Goal: Communication & Community: Answer question/provide support

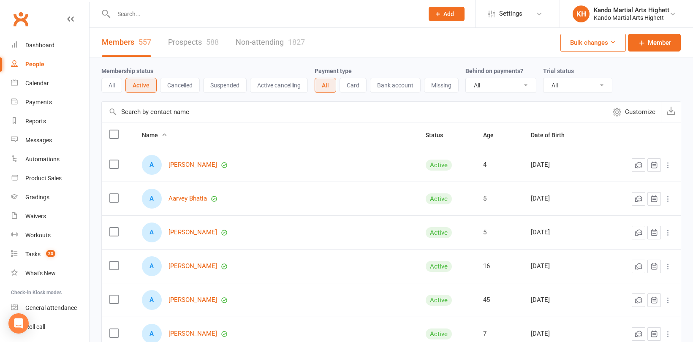
select select "100"
click at [147, 85] on button "Active" at bounding box center [140, 85] width 31 height 15
click at [129, 11] on input "text" at bounding box center [264, 14] width 307 height 12
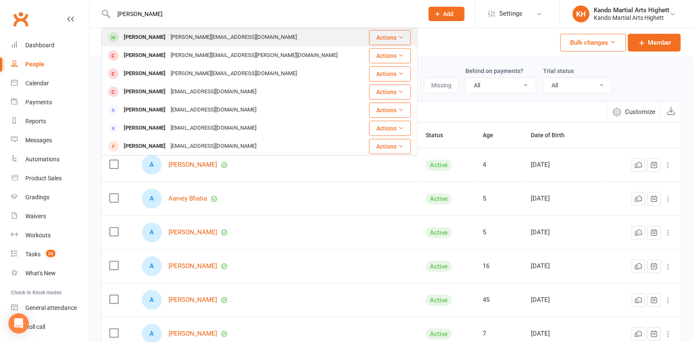
type input "[PERSON_NAME]"
click at [168, 38] on div "[PERSON_NAME][EMAIL_ADDRESS][DOMAIN_NAME]" at bounding box center [233, 37] width 131 height 12
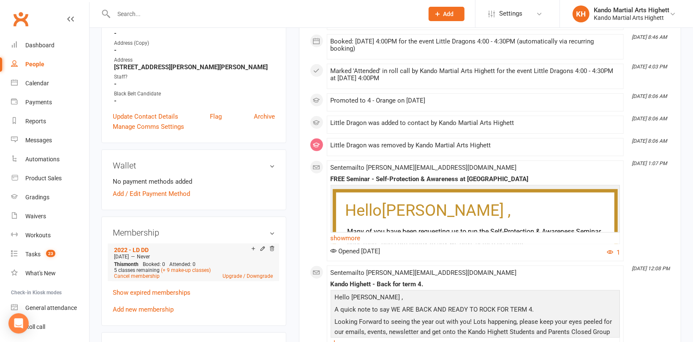
scroll to position [338, 0]
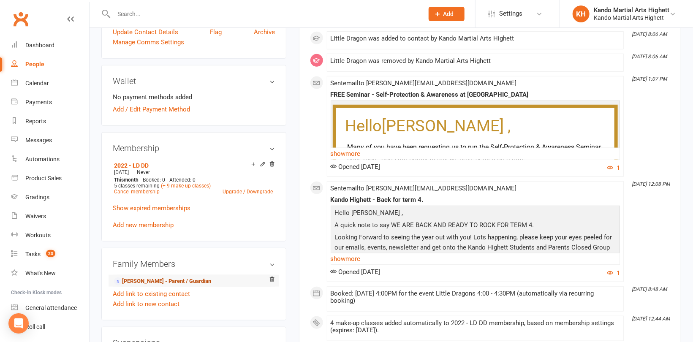
click at [142, 280] on link "[PERSON_NAME] - Parent / Guardian" at bounding box center [162, 281] width 97 height 9
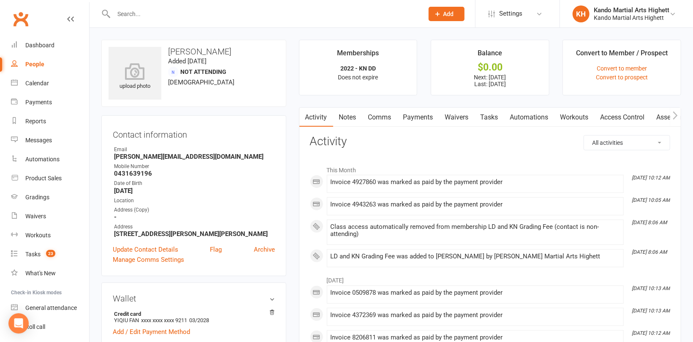
click at [423, 116] on link "Payments" at bounding box center [419, 117] width 42 height 19
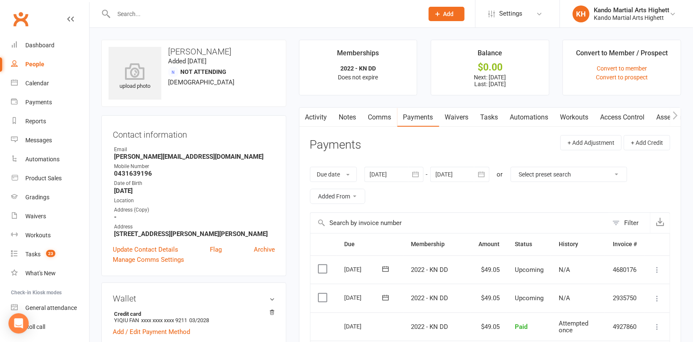
click at [452, 117] on link "Waivers" at bounding box center [456, 117] width 35 height 19
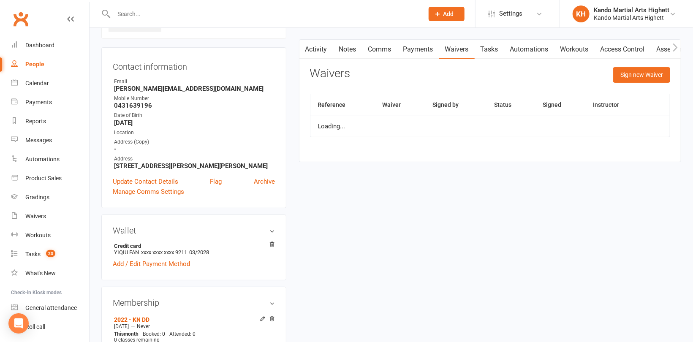
scroll to position [84, 0]
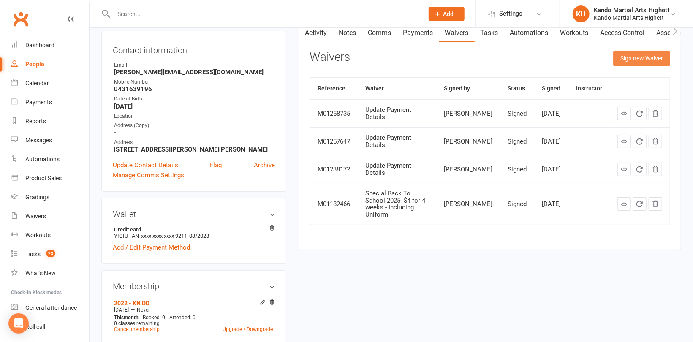
click at [640, 54] on button "Sign new Waiver" at bounding box center [641, 58] width 57 height 15
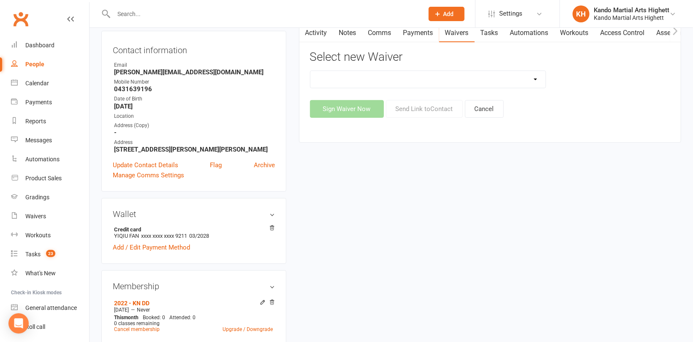
click at [454, 80] on select "Re-Start Membership Special - $28 for 2 weeks - Including Uniform. Special - $2…" at bounding box center [427, 79] width 235 height 17
select select "7058"
click at [310, 71] on select "Re-Start Membership Special - $28 for 2 weeks - Including Uniform. Special - $2…" at bounding box center [427, 79] width 235 height 17
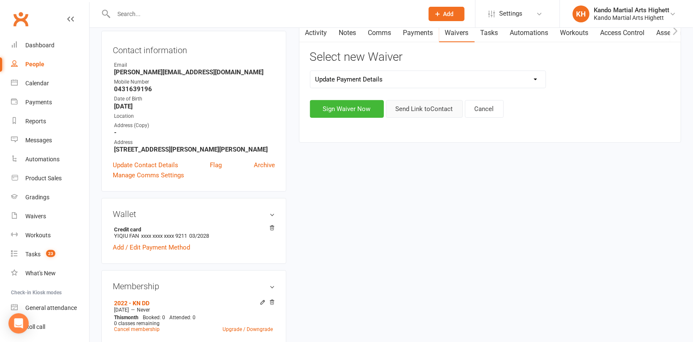
click at [443, 112] on button "Send Link to Contact" at bounding box center [424, 109] width 77 height 18
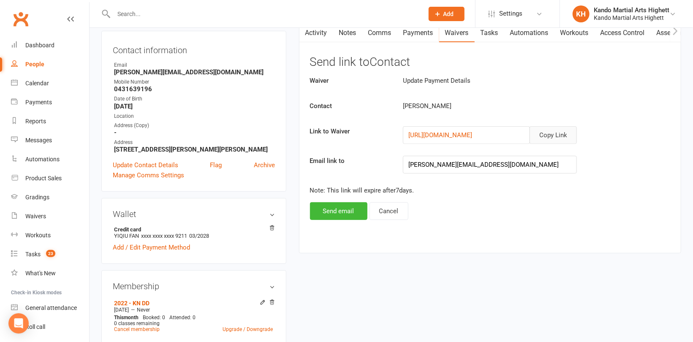
click at [560, 136] on button "Copy Link" at bounding box center [553, 135] width 47 height 18
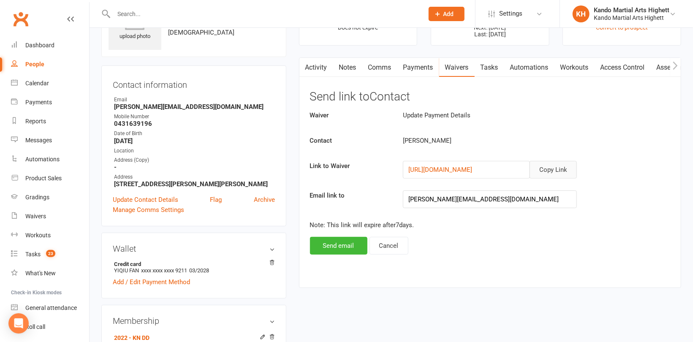
scroll to position [0, 0]
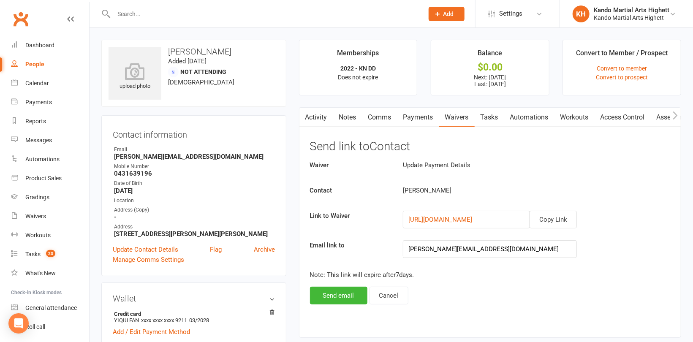
click at [146, 13] on input "text" at bounding box center [264, 14] width 307 height 12
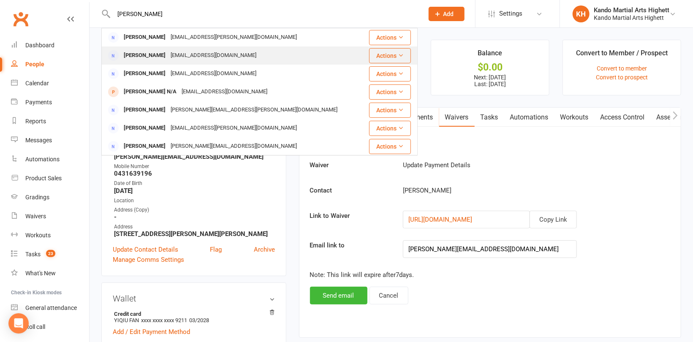
type input "[PERSON_NAME]"
click at [161, 54] on div "[PERSON_NAME]" at bounding box center [144, 55] width 47 height 12
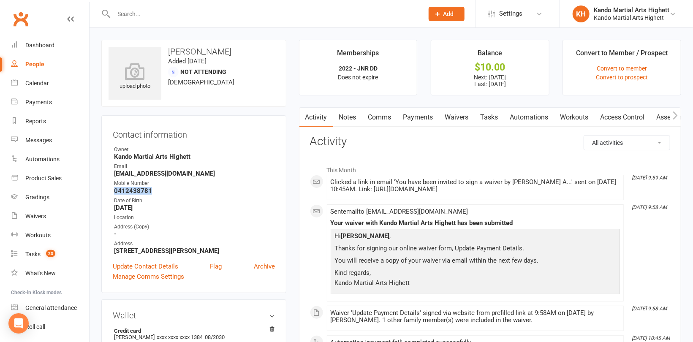
drag, startPoint x: 151, startPoint y: 190, endPoint x: 113, endPoint y: 188, distance: 38.1
click at [112, 189] on div "Contact information Owner Kando Martial Arts Highett Email [EMAIL_ADDRESS][DOMA…" at bounding box center [193, 204] width 185 height 178
copy strong "0412438781"
click at [38, 219] on div "Waivers" at bounding box center [35, 216] width 21 height 7
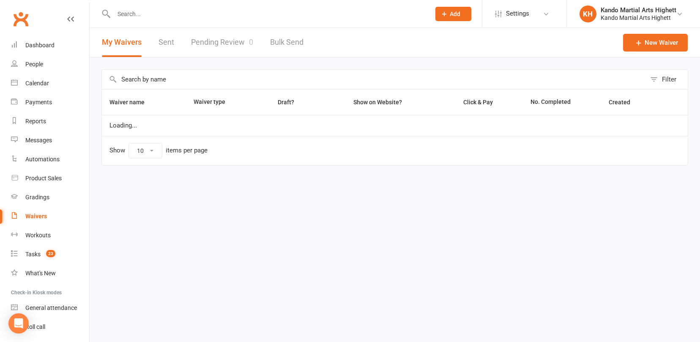
select select "100"
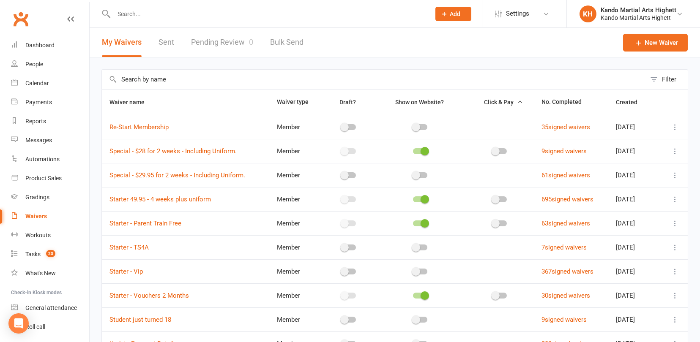
click at [240, 35] on link "Pending Review 0" at bounding box center [222, 42] width 62 height 29
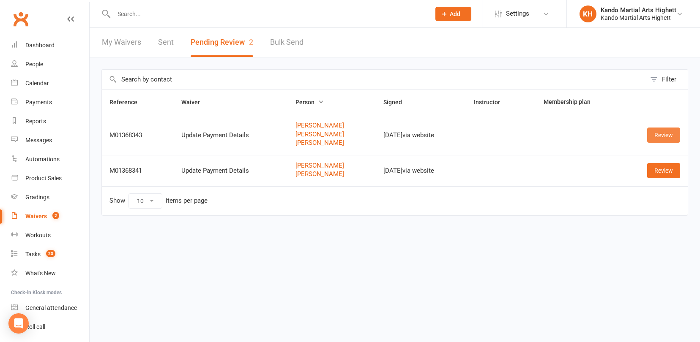
click at [663, 133] on link "Review" at bounding box center [663, 135] width 33 height 15
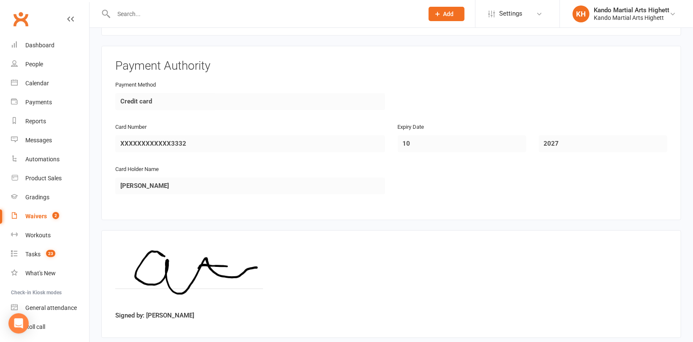
scroll to position [999, 0]
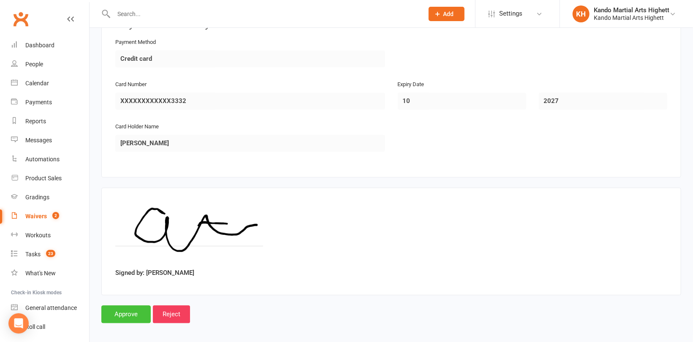
click at [129, 311] on input "Approve" at bounding box center [125, 314] width 49 height 18
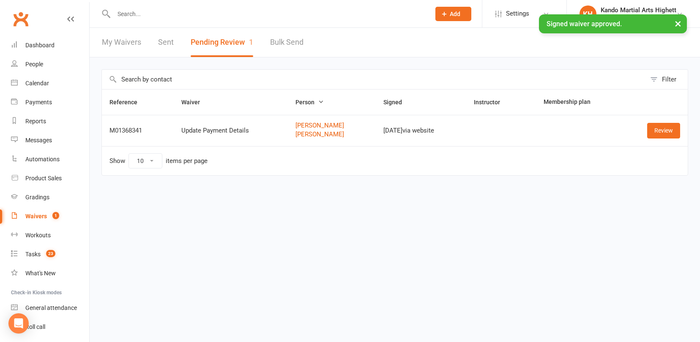
click at [172, 12] on input "text" at bounding box center [267, 14] width 313 height 12
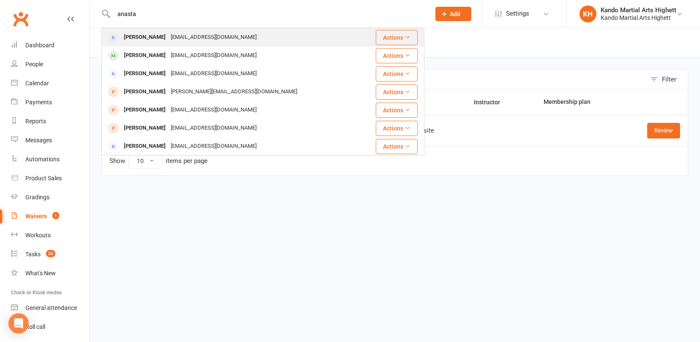
type input "anasta"
click at [167, 35] on div "[PERSON_NAME]" at bounding box center [144, 37] width 47 height 12
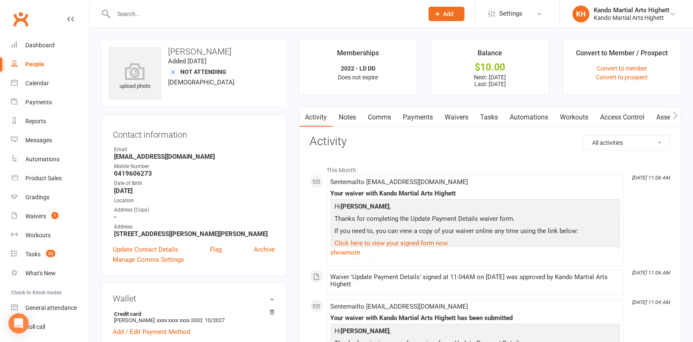
click at [416, 115] on link "Payments" at bounding box center [419, 117] width 42 height 19
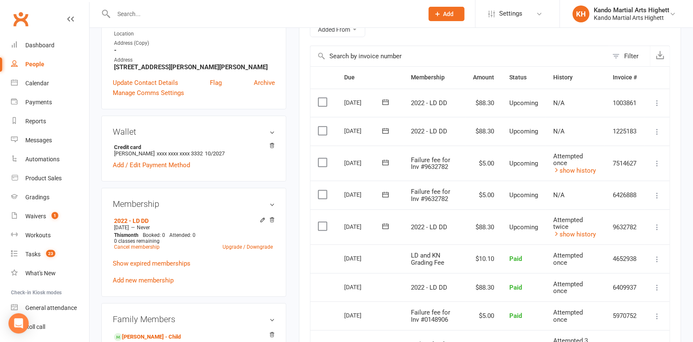
scroll to position [169, 0]
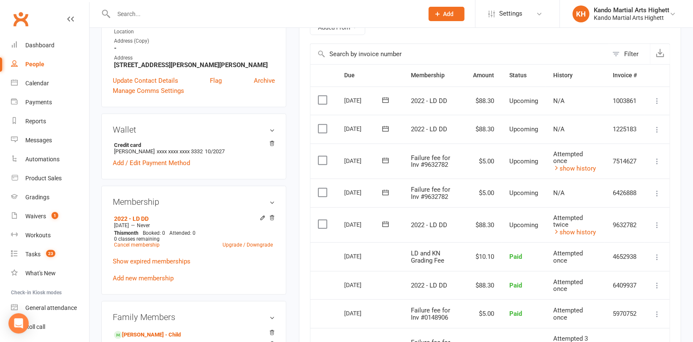
click at [657, 221] on icon at bounding box center [657, 225] width 8 height 8
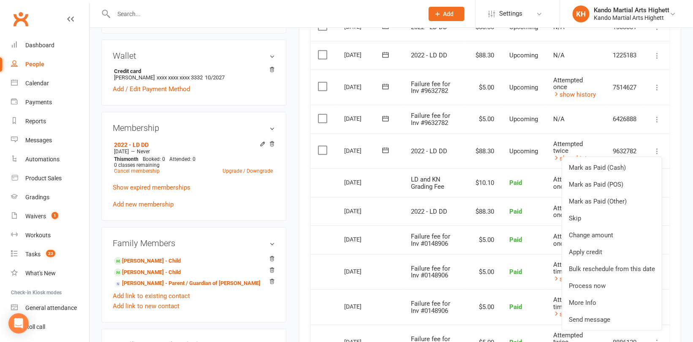
scroll to position [253, 0]
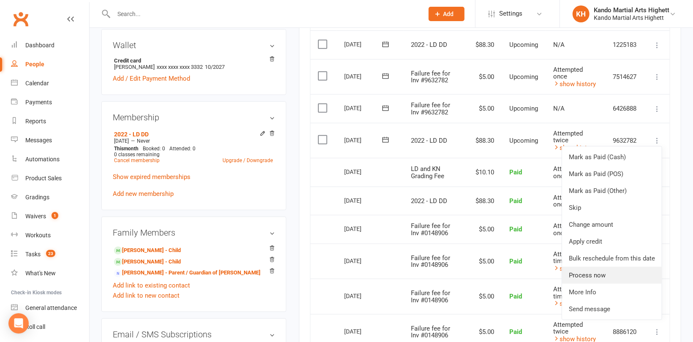
click at [596, 267] on link "Process now" at bounding box center [612, 275] width 100 height 17
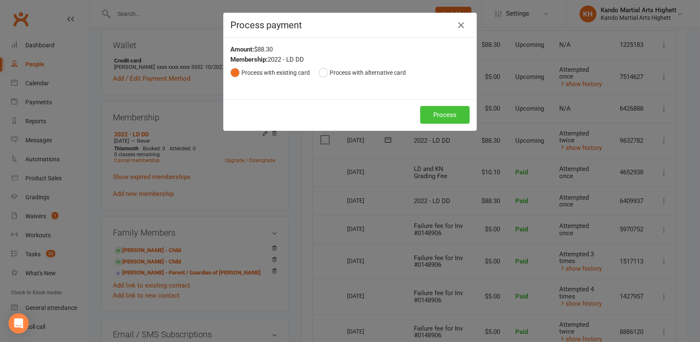
click at [433, 113] on button "Process" at bounding box center [444, 115] width 49 height 18
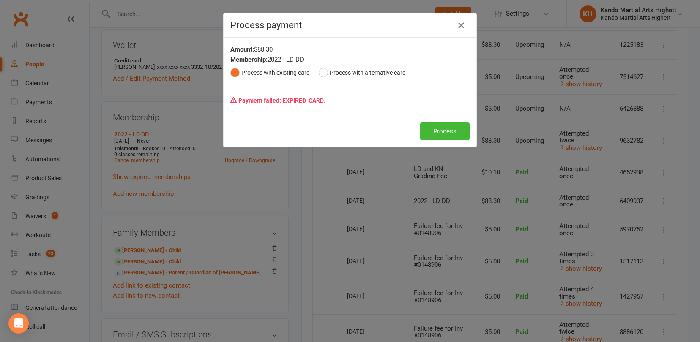
click at [458, 25] on icon "button" at bounding box center [461, 25] width 10 height 10
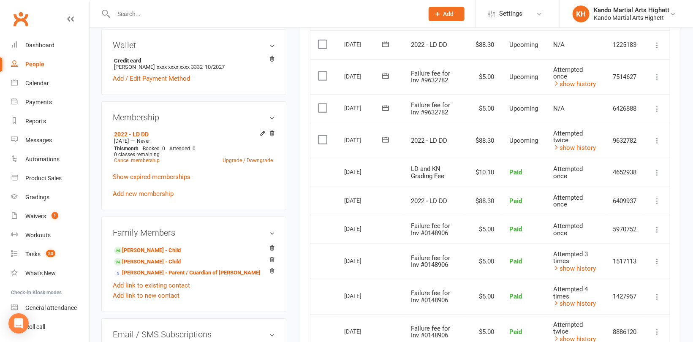
click at [656, 136] on icon at bounding box center [657, 140] width 8 height 8
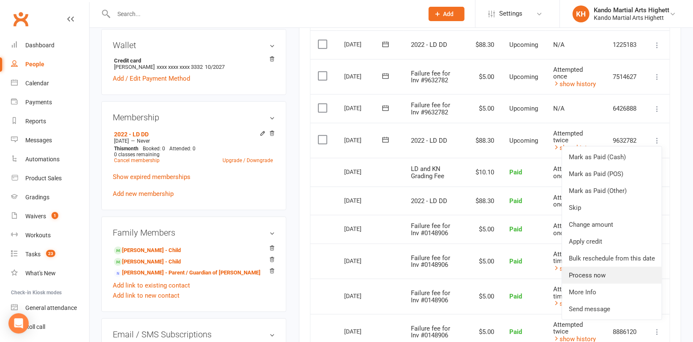
click at [615, 267] on link "Process now" at bounding box center [612, 275] width 100 height 17
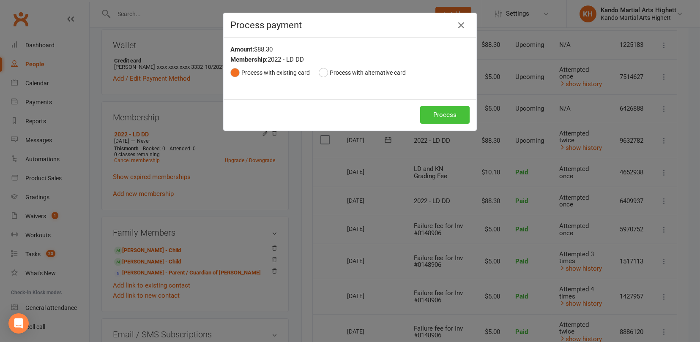
click at [456, 114] on button "Process" at bounding box center [444, 115] width 49 height 18
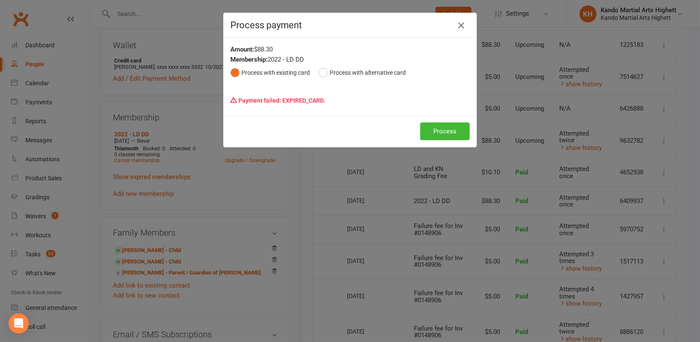
click at [457, 23] on icon "button" at bounding box center [461, 25] width 10 height 10
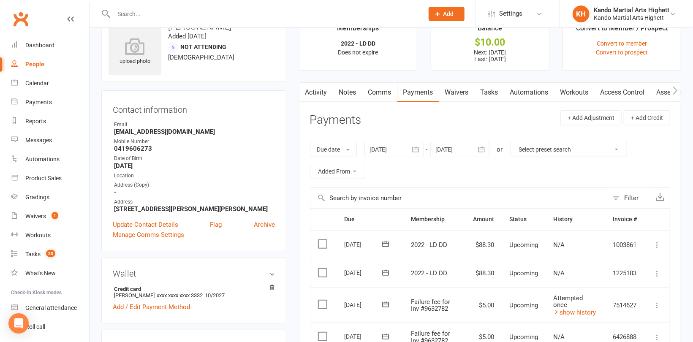
scroll to position [0, 0]
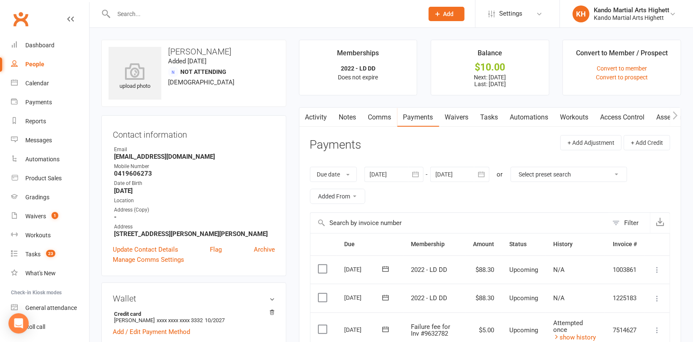
click at [316, 119] on link "Activity" at bounding box center [317, 117] width 34 height 19
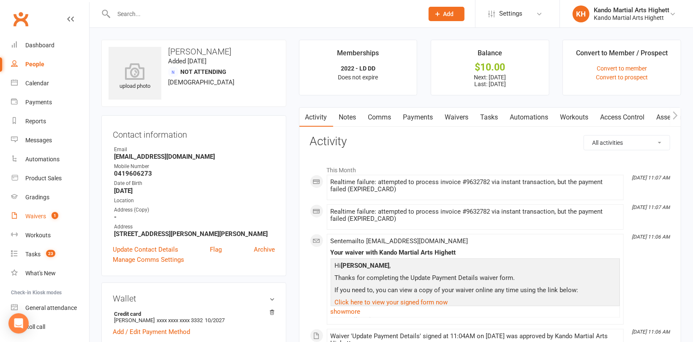
click at [425, 117] on link "Payments" at bounding box center [419, 117] width 42 height 19
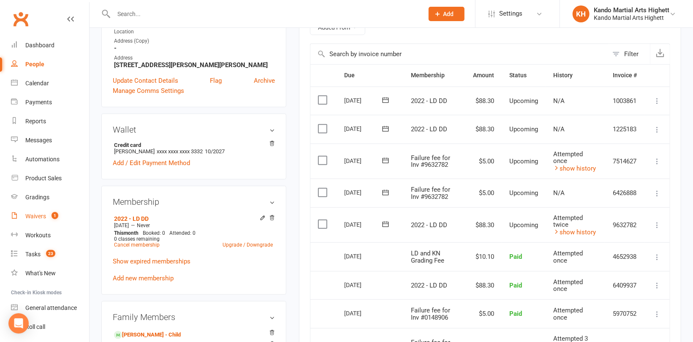
scroll to position [169, 0]
click at [658, 221] on icon at bounding box center [657, 225] width 8 height 8
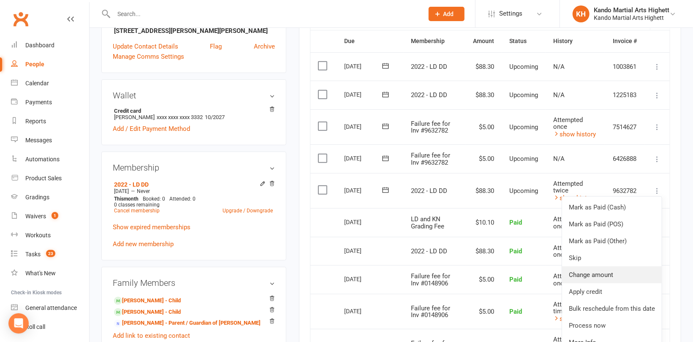
scroll to position [253, 0]
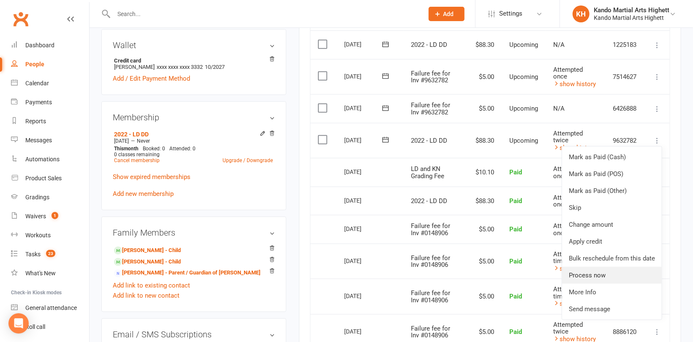
click at [592, 267] on link "Process now" at bounding box center [612, 275] width 100 height 17
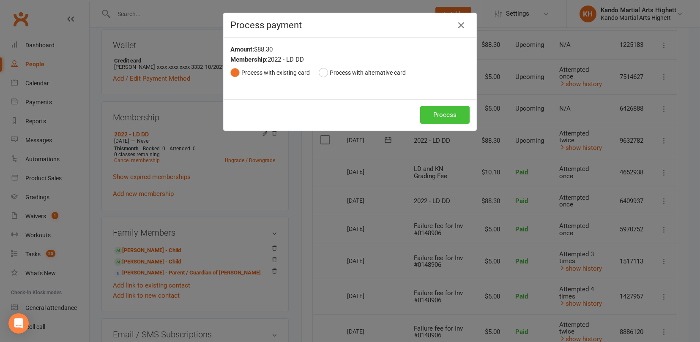
click at [446, 113] on button "Process" at bounding box center [444, 115] width 49 height 18
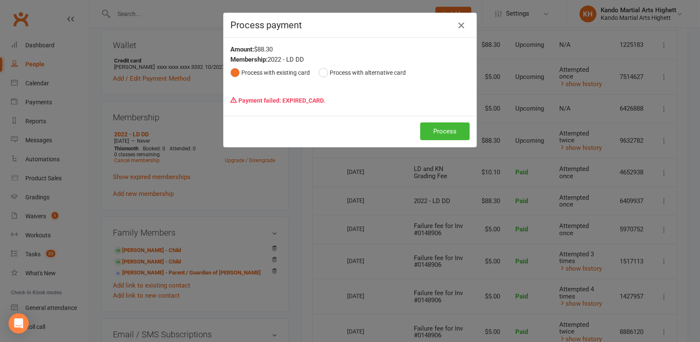
click at [456, 22] on icon "button" at bounding box center [461, 25] width 10 height 10
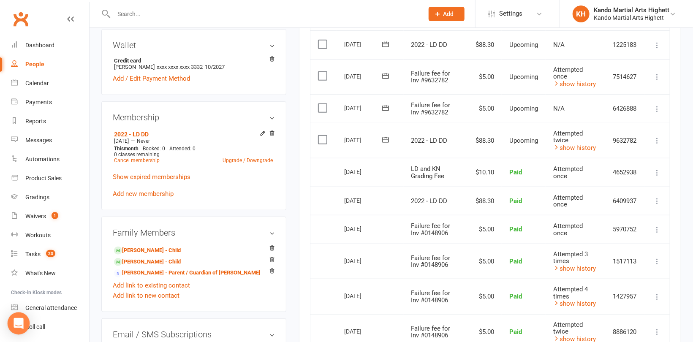
click at [18, 319] on icon "Open Intercom Messenger" at bounding box center [19, 323] width 10 height 11
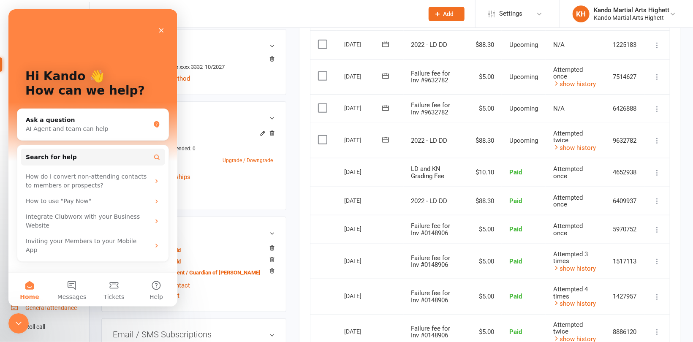
scroll to position [0, 0]
click at [118, 291] on button "Tickets" at bounding box center [114, 290] width 42 height 34
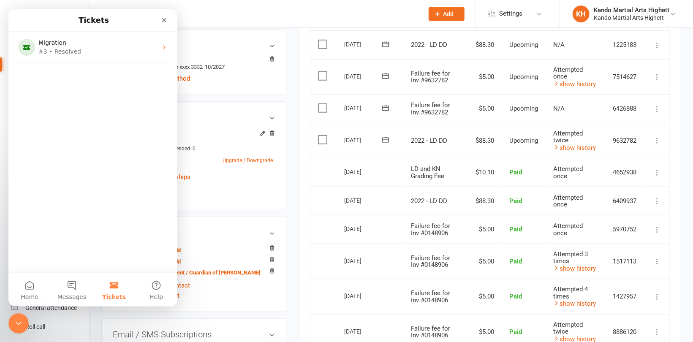
click at [114, 286] on button "Tickets" at bounding box center [114, 290] width 42 height 34
click at [71, 294] on span "Messages" at bounding box center [71, 297] width 29 height 6
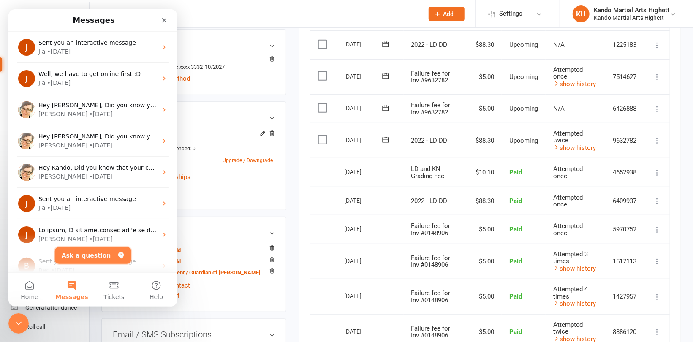
click at [97, 255] on button "Ask a question" at bounding box center [93, 255] width 76 height 17
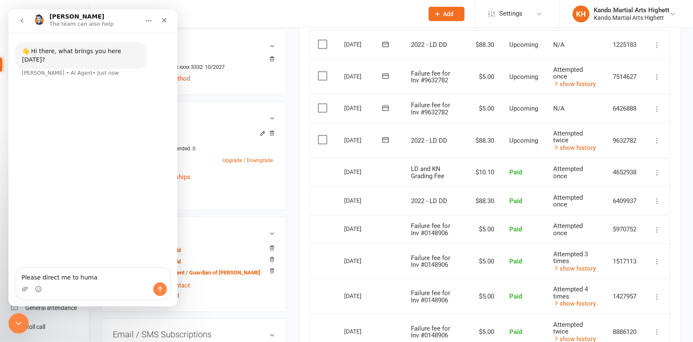
type textarea "Please direct me to human"
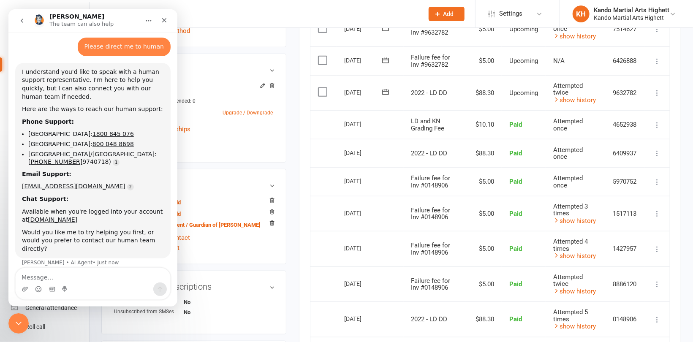
scroll to position [338, 0]
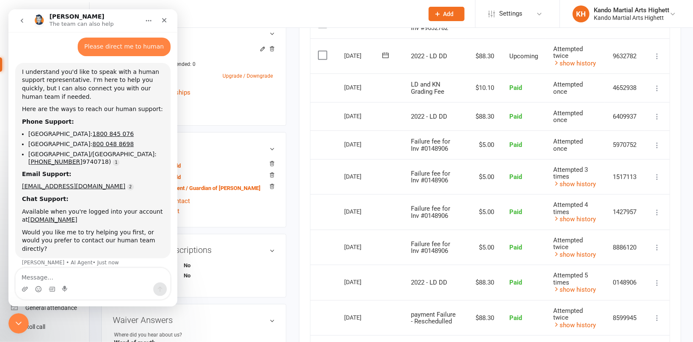
click at [42, 277] on textarea "Message…" at bounding box center [93, 275] width 155 height 14
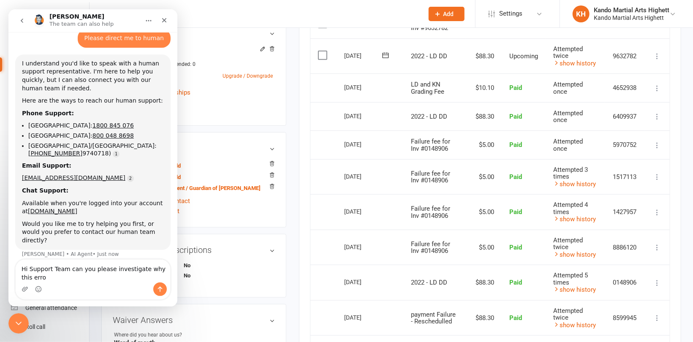
scroll to position [29, 0]
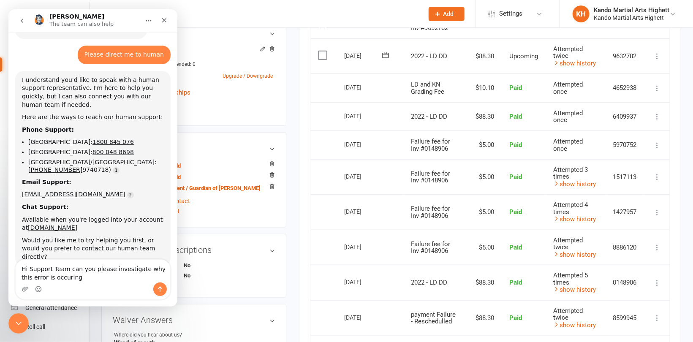
type textarea "Hi Support Team can you please investigate why this error is occuring?"
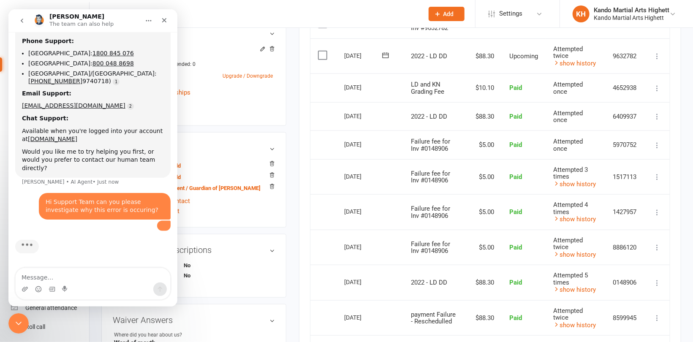
scroll to position [150, 0]
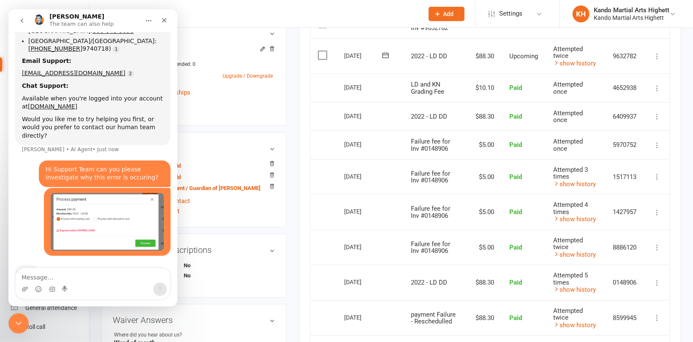
click at [297, 131] on main "Memberships 2022 - LD DD Does not expire Balance $10.00 Next: [DATE] Last: [DAT…" at bounding box center [490, 150] width 395 height 896
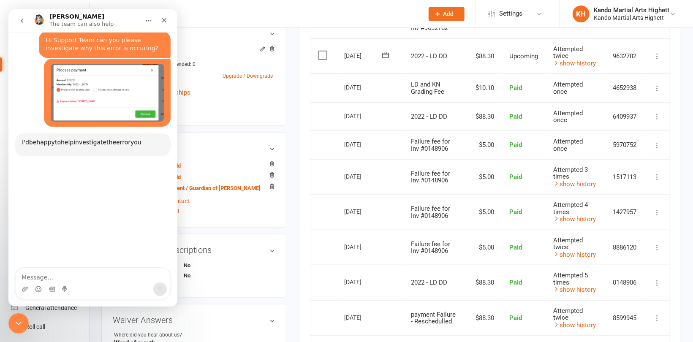
scroll to position [276, 0]
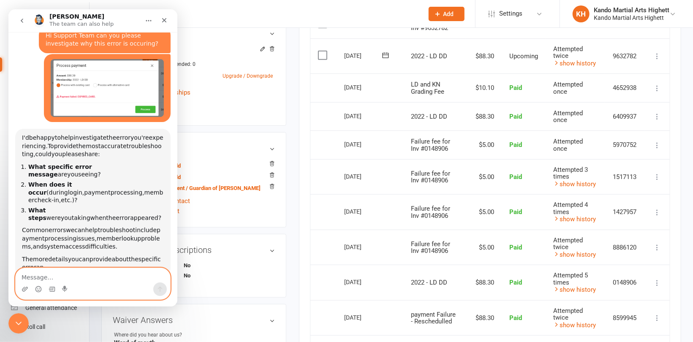
click at [52, 275] on textarea "Message…" at bounding box center [93, 275] width 155 height 14
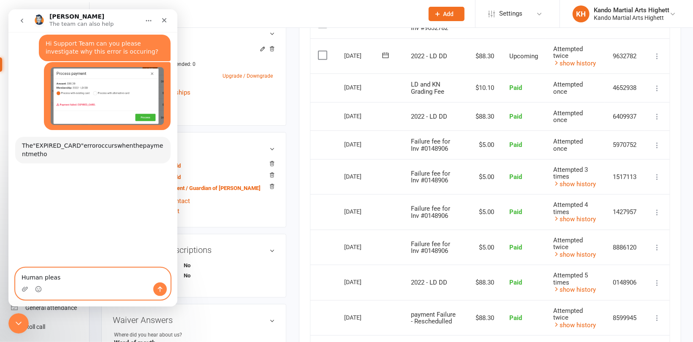
type textarea "Human please"
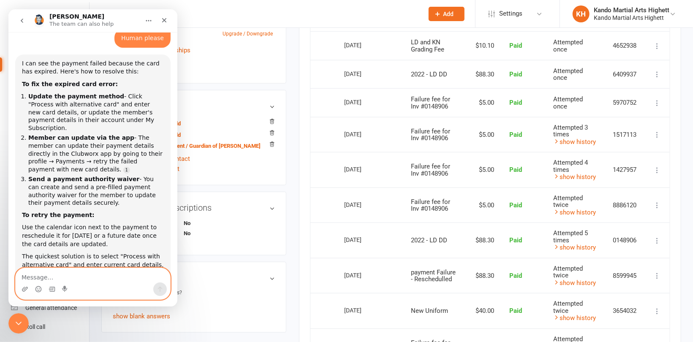
scroll to position [389, 0]
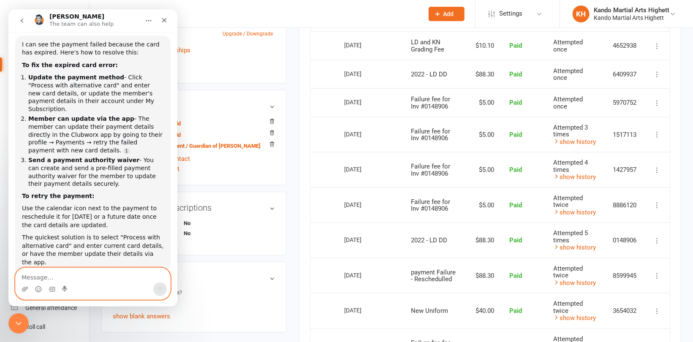
click at [82, 276] on textarea "Message…" at bounding box center [93, 275] width 155 height 14
type textarea "Human please"
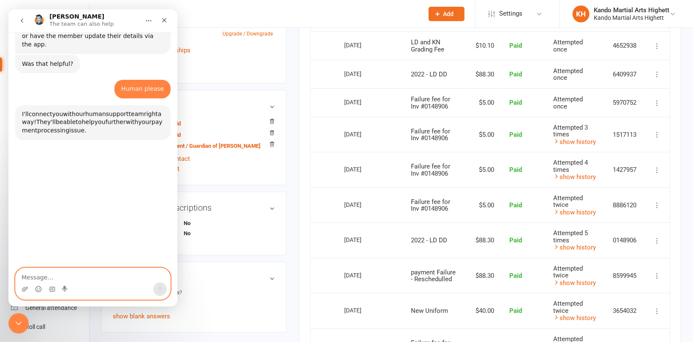
scroll to position [617, 0]
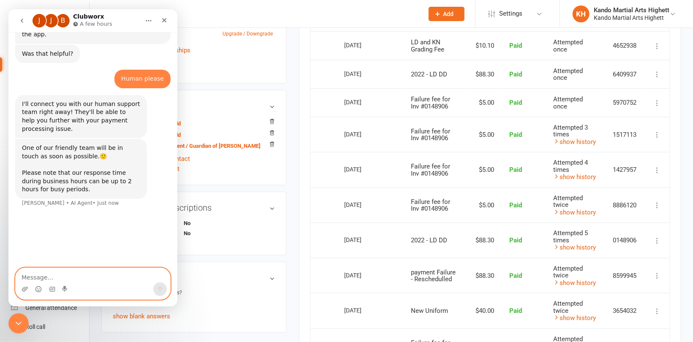
click at [91, 278] on textarea "Message…" at bounding box center [93, 275] width 155 height 14
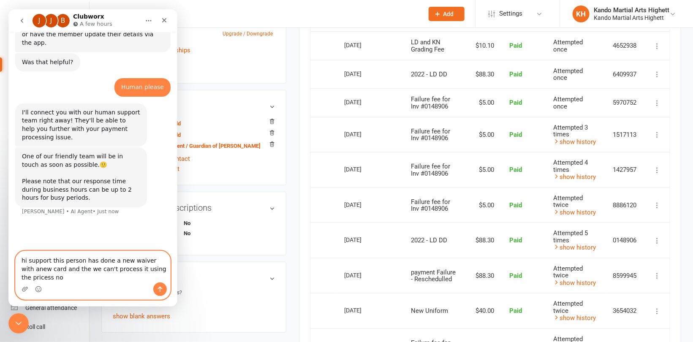
scroll to position [1, 0]
type textarea "hi support this person has done a new waiver with anew card and the we can't pr…"
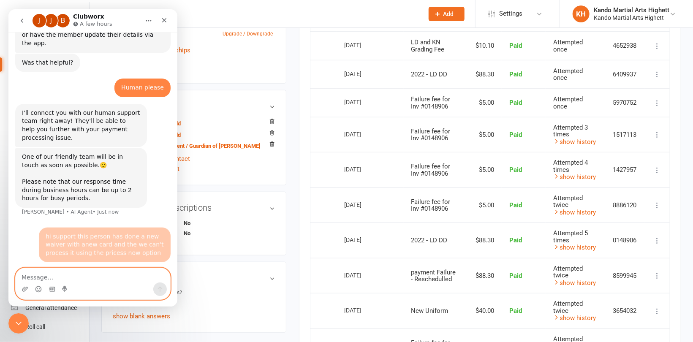
scroll to position [608, 0]
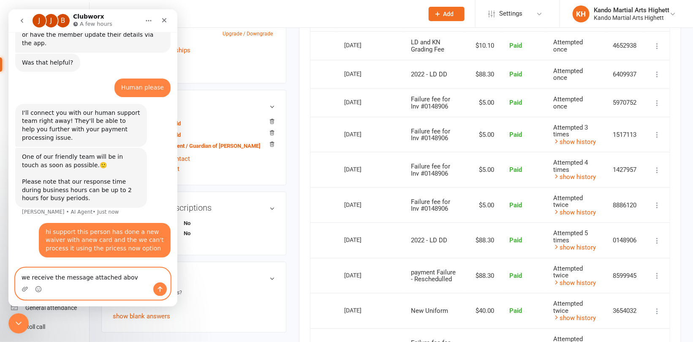
type textarea "we receive the message attached above"
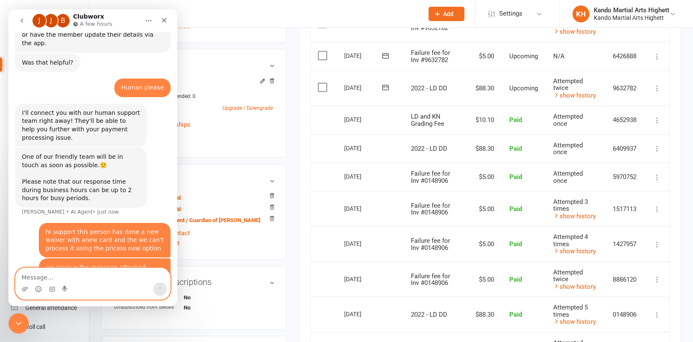
scroll to position [253, 0]
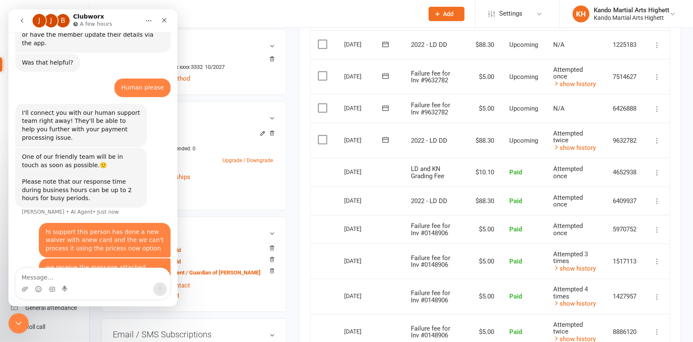
click at [295, 218] on main "Memberships 2022 - LD DD Does not expire Balance $10.00 Next: [DATE] Last: [DAT…" at bounding box center [490, 234] width 395 height 896
click at [16, 319] on icon "Close Intercom Messenger" at bounding box center [17, 322] width 10 height 10
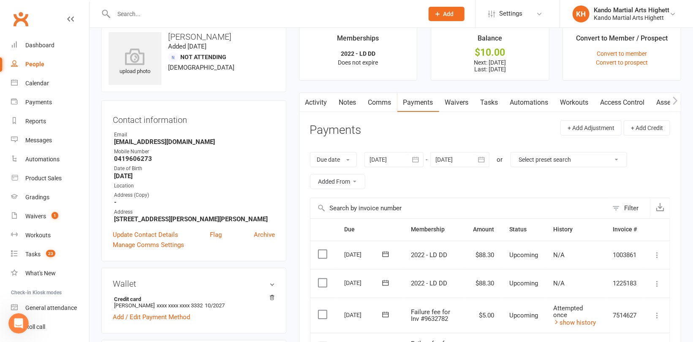
scroll to position [0, 0]
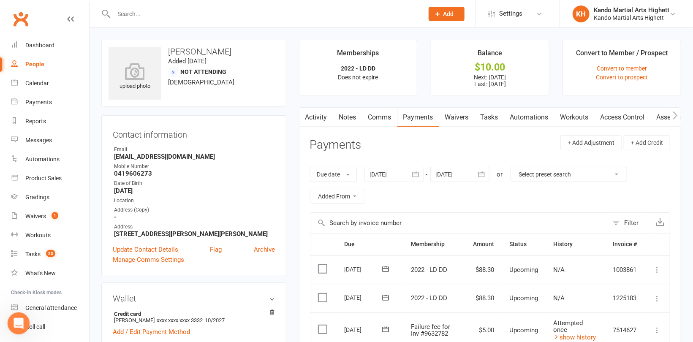
click at [24, 326] on div "Open Intercom Messenger" at bounding box center [17, 322] width 28 height 28
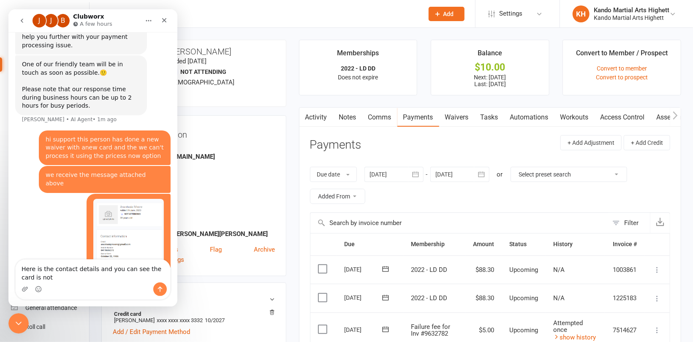
scroll to position [710, 0]
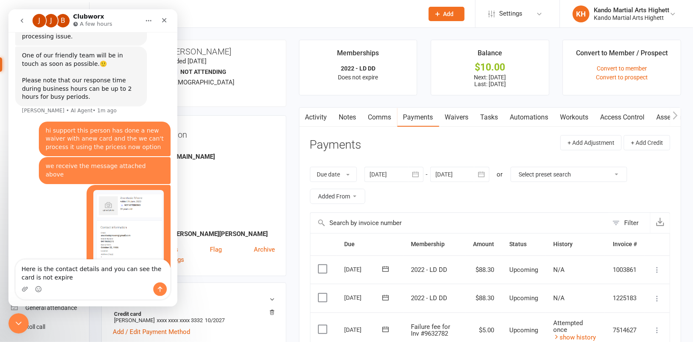
type textarea "Here is the contact details and you can see the card is not expired"
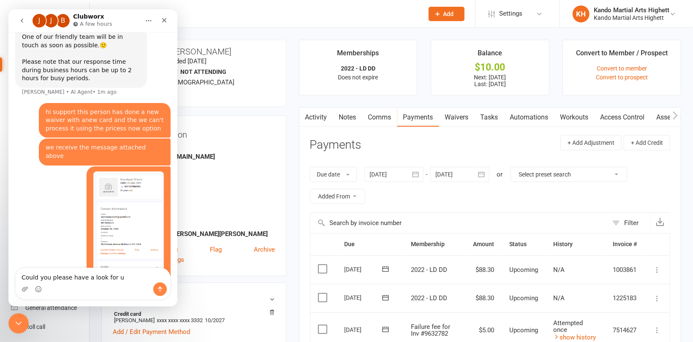
type textarea "Could you please have a look for us"
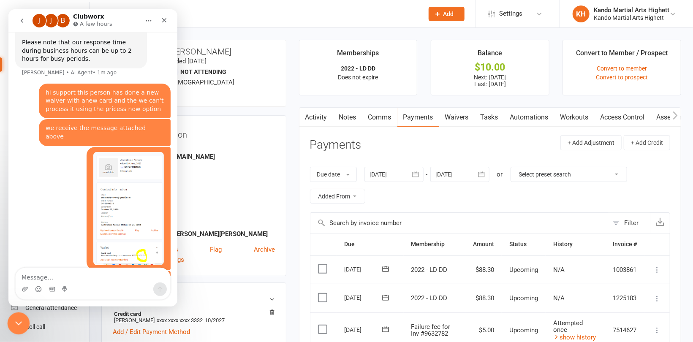
click at [15, 321] on icon "Close Intercom Messenger" at bounding box center [17, 322] width 10 height 10
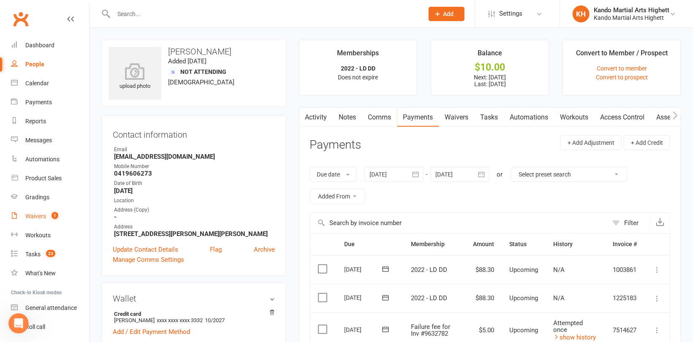
click at [35, 218] on div "Waivers" at bounding box center [35, 216] width 21 height 7
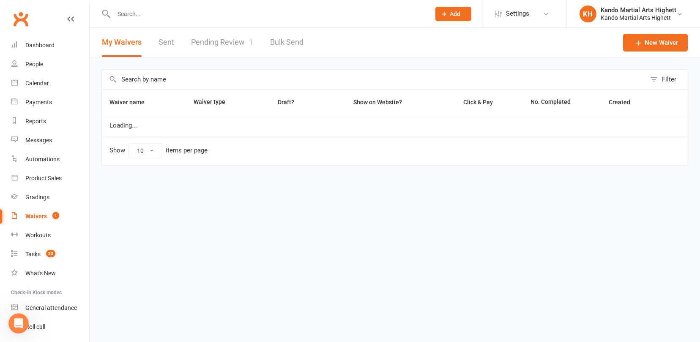
select select "100"
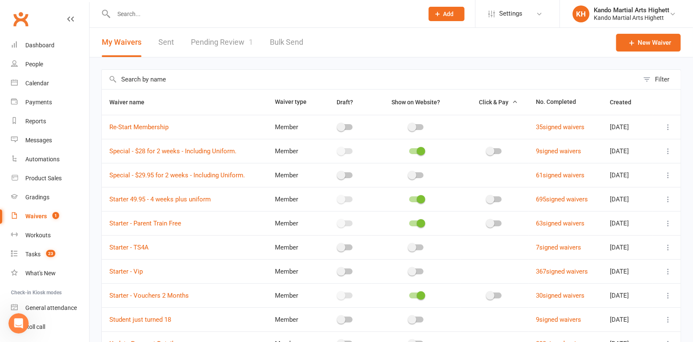
click at [229, 40] on link "Pending Review 1" at bounding box center [222, 42] width 62 height 29
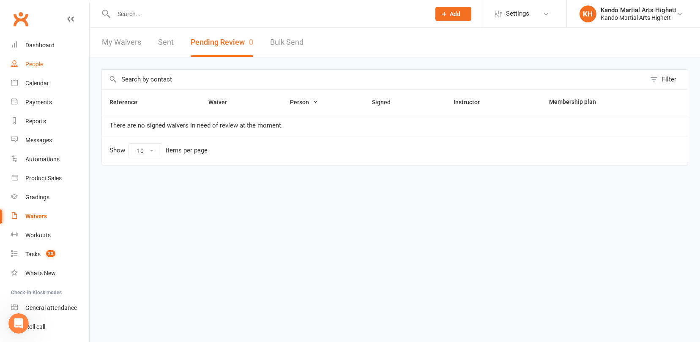
click at [35, 59] on link "People" at bounding box center [50, 64] width 78 height 19
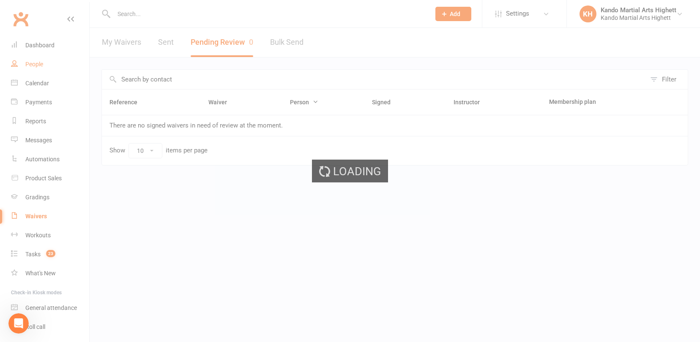
select select "100"
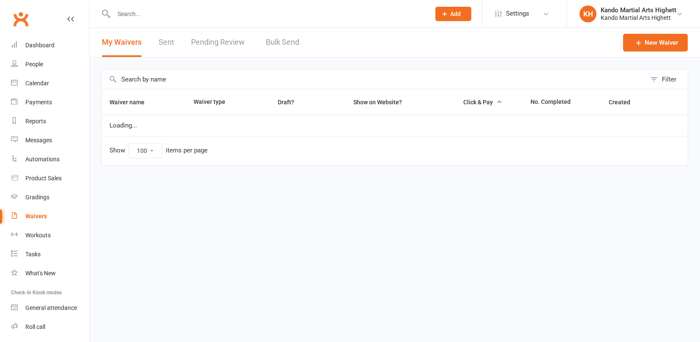
select select "100"
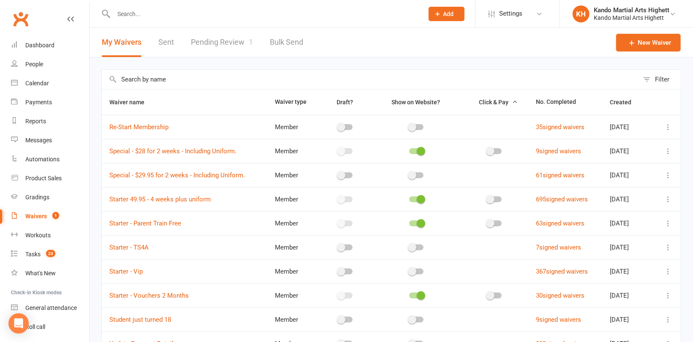
click at [222, 38] on link "Pending Review 1" at bounding box center [222, 42] width 62 height 29
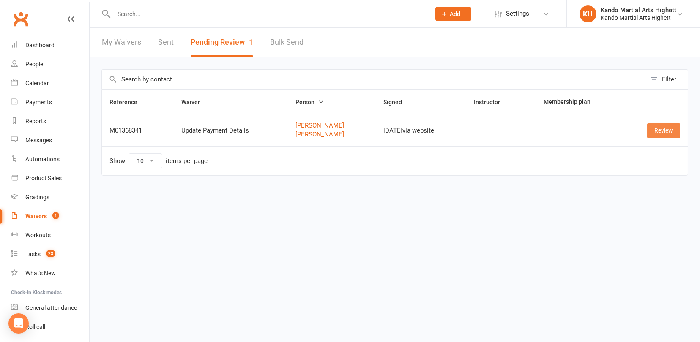
click at [665, 132] on link "Review" at bounding box center [663, 130] width 33 height 15
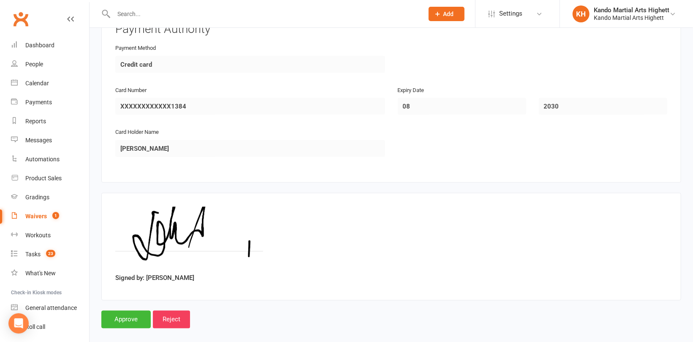
scroll to position [725, 0]
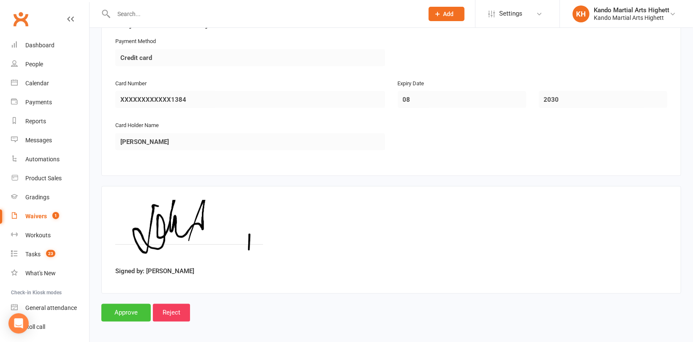
click at [131, 305] on input "Approve" at bounding box center [125, 313] width 49 height 18
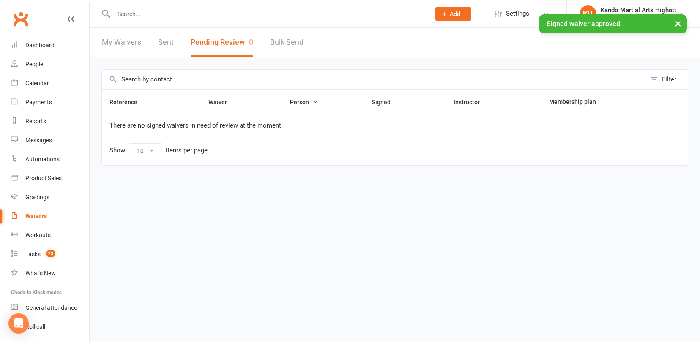
click at [196, 14] on div "× Signed waiver approved." at bounding box center [344, 14] width 689 height 0
click at [153, 10] on input "text" at bounding box center [267, 14] width 313 height 12
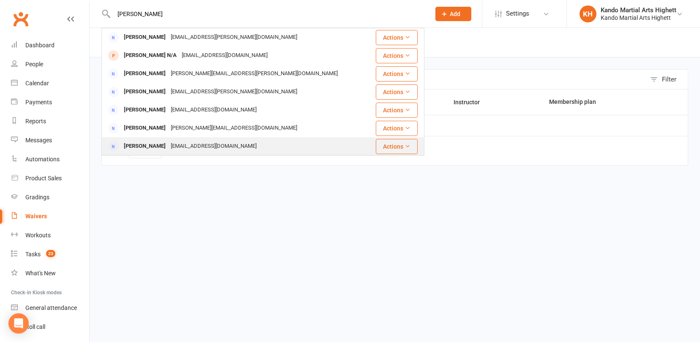
type input "[PERSON_NAME]"
click at [168, 145] on div "[PERSON_NAME]" at bounding box center [144, 146] width 47 height 12
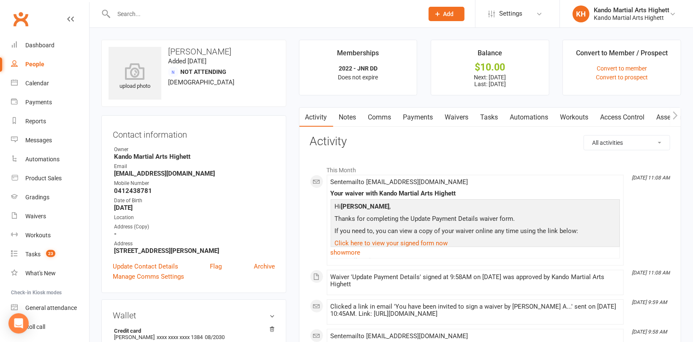
click at [428, 112] on link "Payments" at bounding box center [419, 117] width 42 height 19
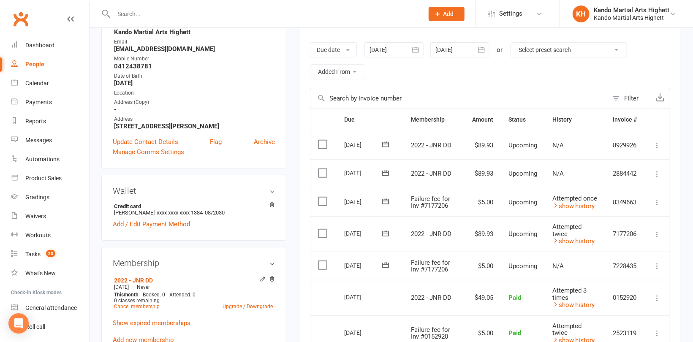
scroll to position [127, 0]
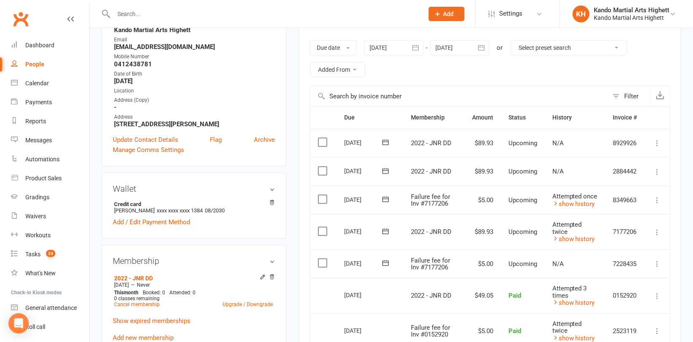
click at [657, 230] on icon at bounding box center [657, 232] width 8 height 8
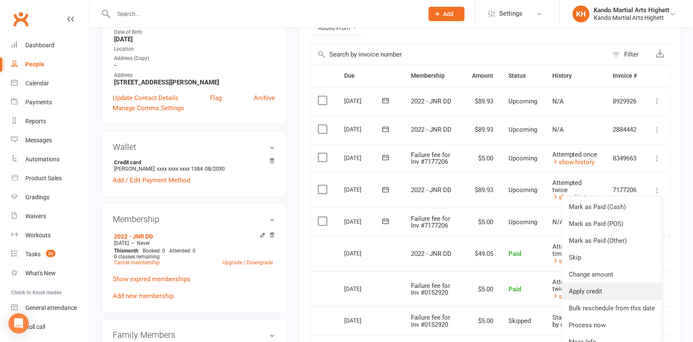
scroll to position [169, 0]
click at [607, 324] on link "Process now" at bounding box center [612, 324] width 100 height 17
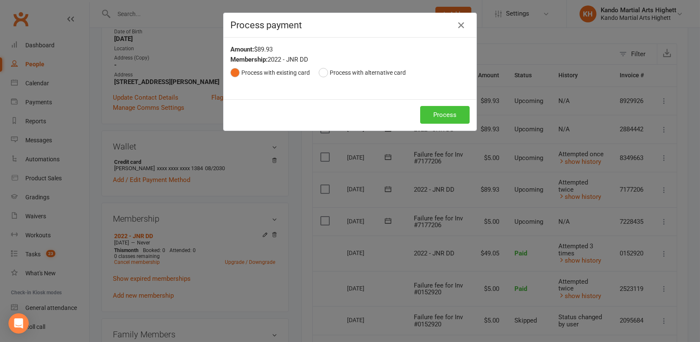
click at [446, 111] on button "Process" at bounding box center [444, 115] width 49 height 18
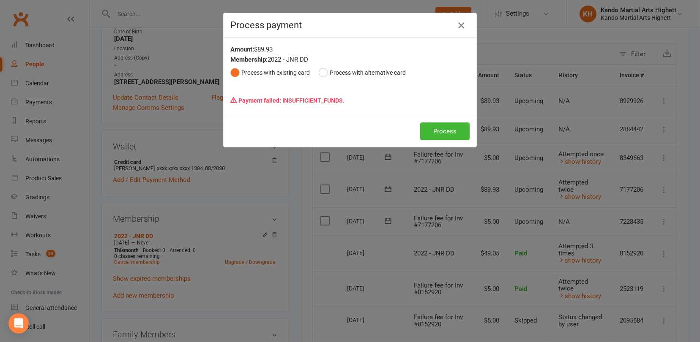
click at [456, 22] on icon "button" at bounding box center [461, 25] width 10 height 10
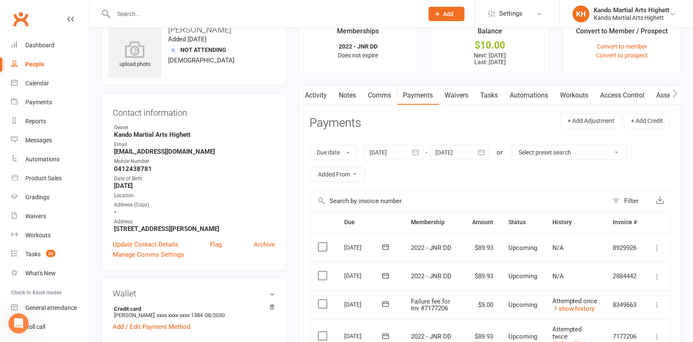
scroll to position [0, 0]
